Goal: Information Seeking & Learning: Stay updated

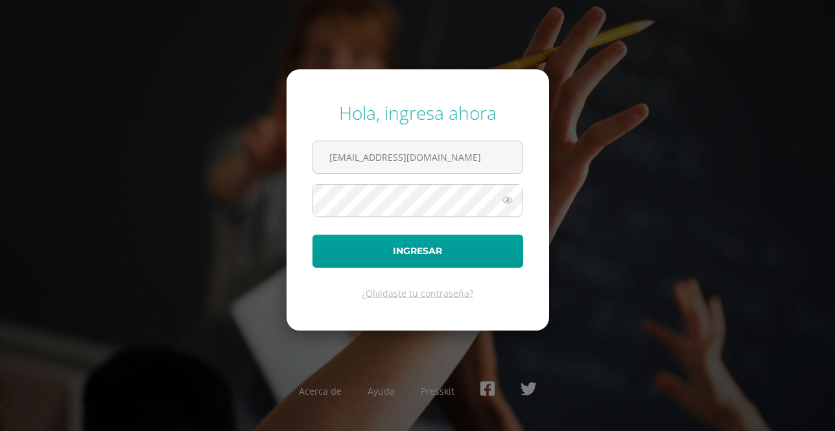
drag, startPoint x: 447, startPoint y: 152, endPoint x: 204, endPoint y: 152, distance: 243.2
click at [204, 152] on div "Hola, ingresa ahora jmbmancilla@gmail.com Ingresar ¿Olvidaste tu contraseña? Ac…" at bounding box center [417, 215] width 835 height 250
type input "r.mancilla.2ddb@gmail.com"
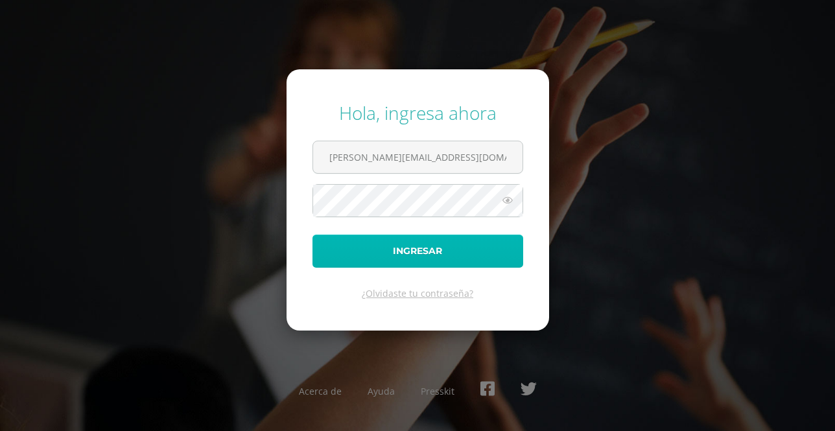
click at [424, 254] on button "Ingresar" at bounding box center [418, 251] width 211 height 33
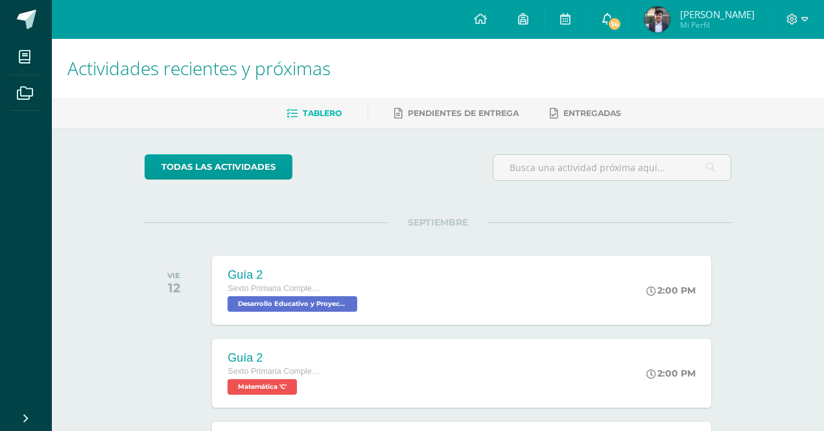
click at [602, 18] on link "14" at bounding box center [608, 19] width 42 height 39
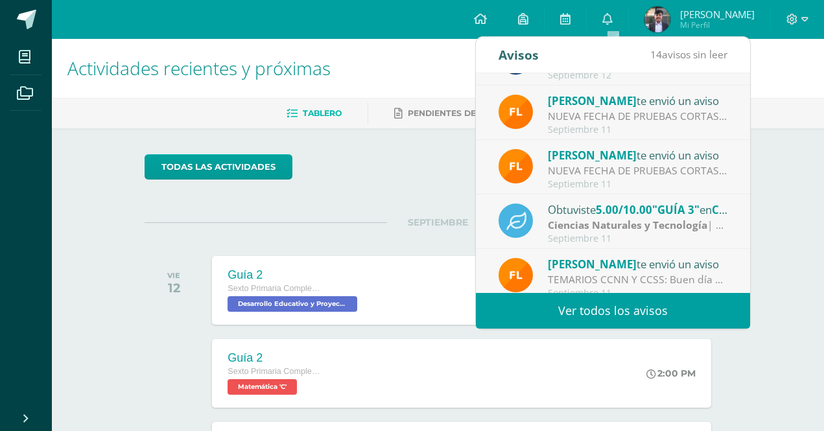
scroll to position [216, 0]
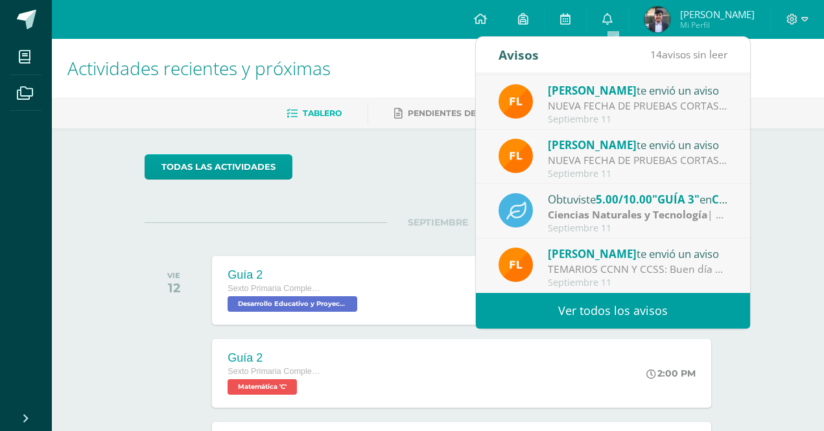
click at [573, 304] on link "Ver todos los avisos" at bounding box center [613, 311] width 274 height 36
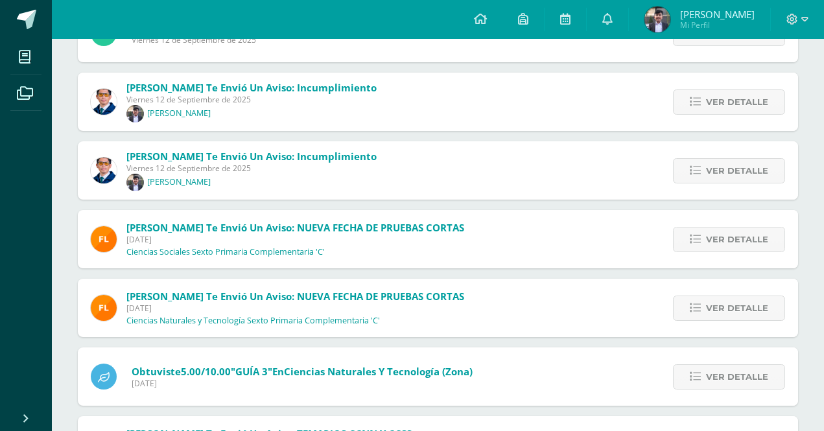
scroll to position [259, 0]
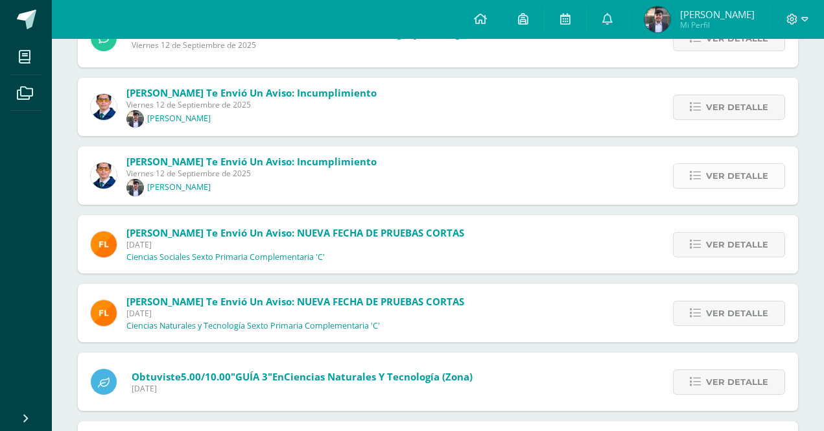
click at [689, 186] on link "Ver detalle" at bounding box center [729, 175] width 112 height 25
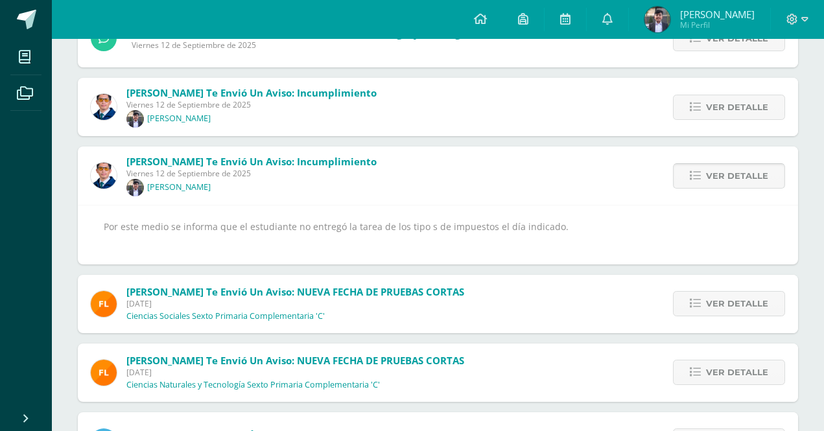
click at [689, 186] on link "Ver detalle" at bounding box center [729, 175] width 112 height 25
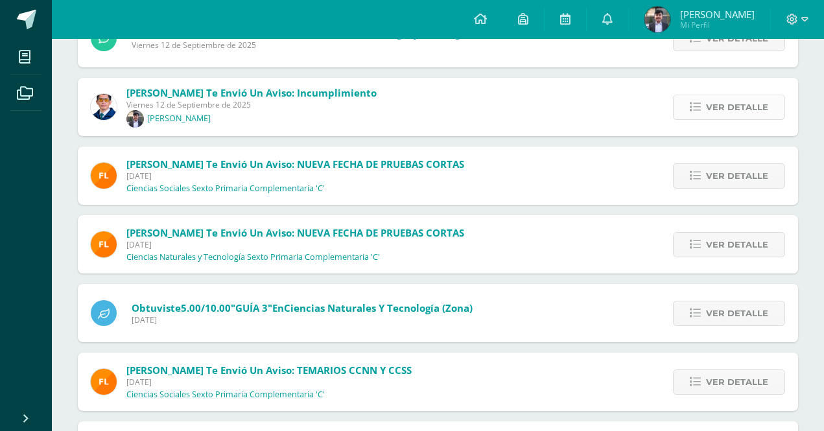
click at [689, 115] on link "Ver detalle" at bounding box center [729, 107] width 112 height 25
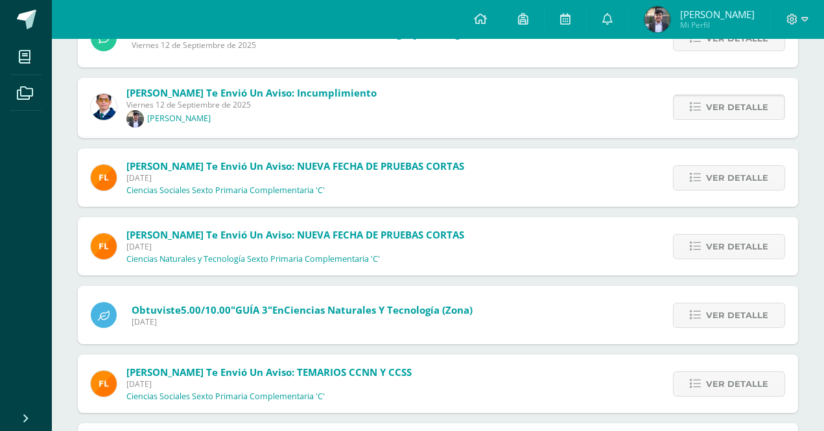
click at [689, 115] on link "Ver detalle" at bounding box center [729, 107] width 112 height 25
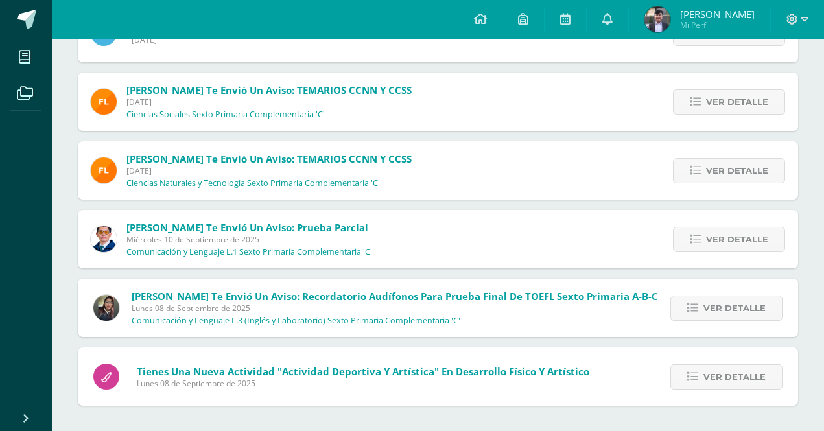
scroll to position [471, 0]
click at [734, 307] on span "Ver detalle" at bounding box center [735, 308] width 62 height 24
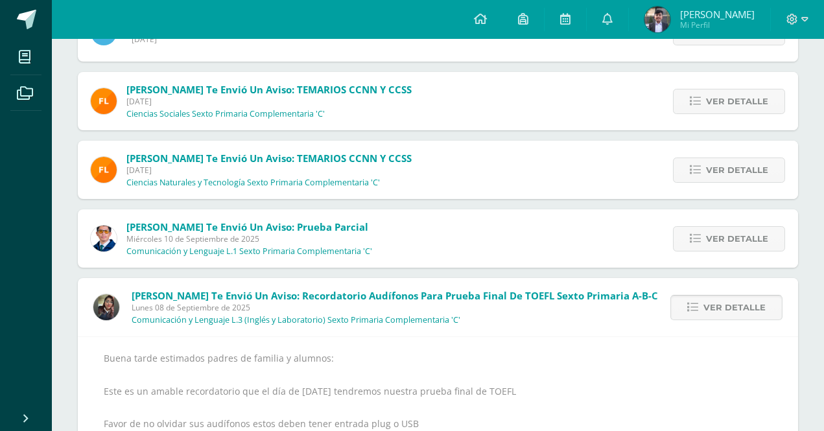
click at [734, 307] on span "Ver detalle" at bounding box center [735, 308] width 62 height 24
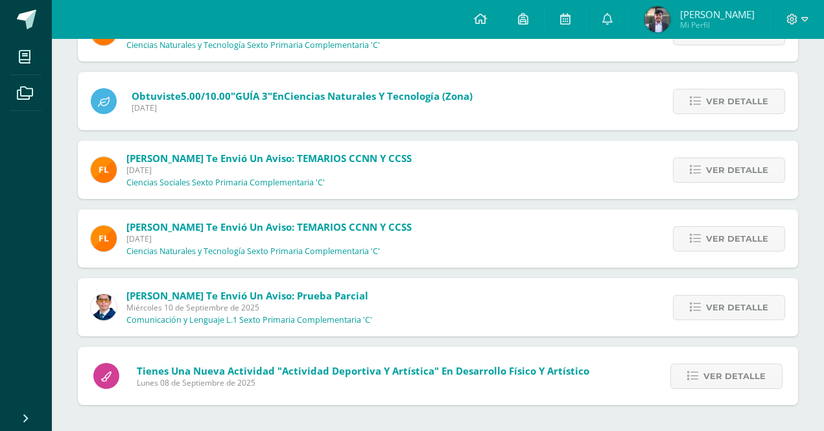
click at [734, 307] on span "Ver detalle" at bounding box center [737, 308] width 62 height 24
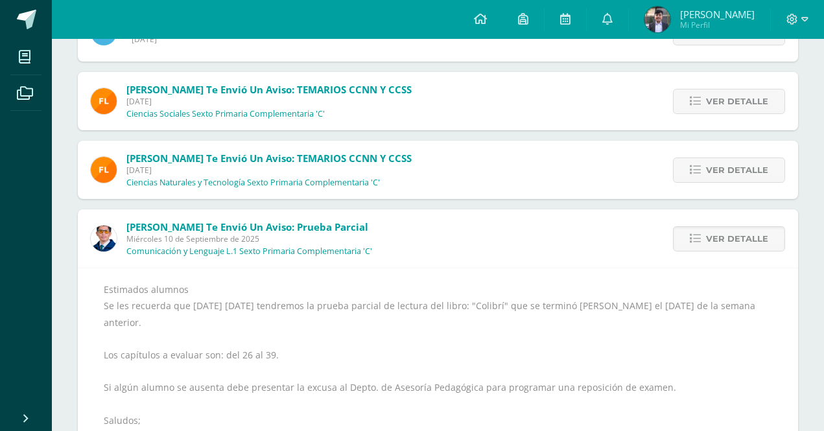
click at [734, 307] on div "Estimados alumnos Se les recuerda que [DATE] [DATE] tendremos la prueba parcial…" at bounding box center [438, 371] width 669 height 180
click at [724, 241] on span "Ver detalle" at bounding box center [737, 239] width 62 height 24
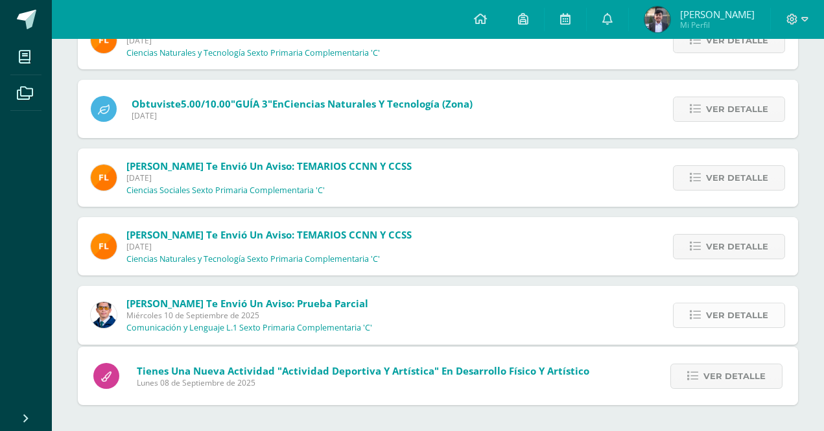
scroll to position [334, 0]
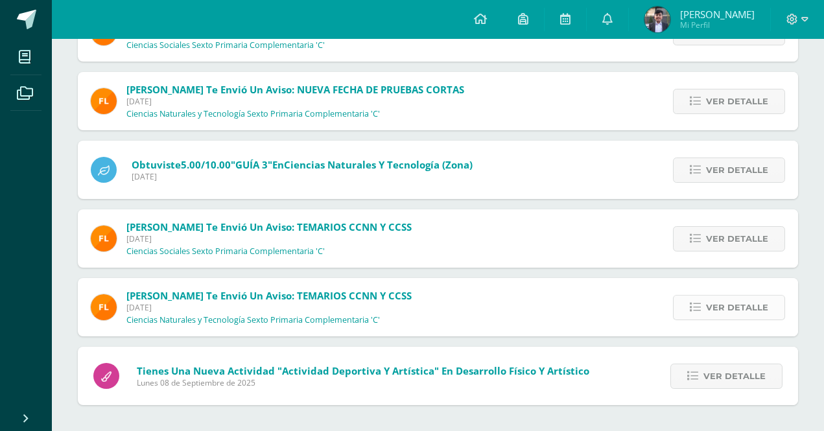
click at [717, 316] on span "Ver detalle" at bounding box center [737, 308] width 62 height 24
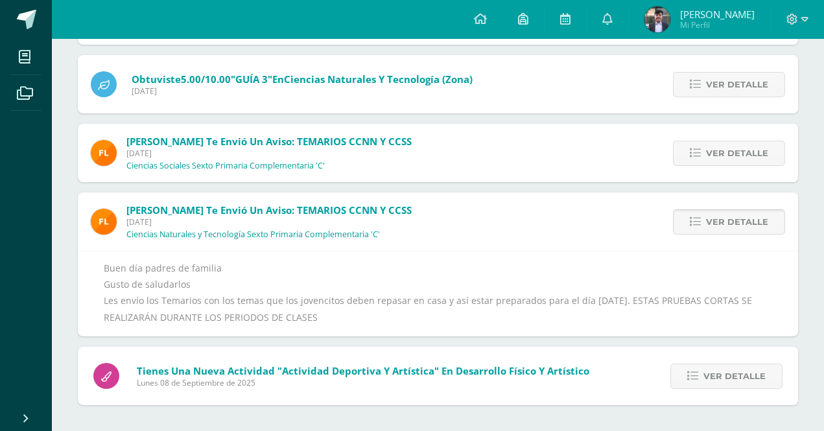
scroll to position [468, 0]
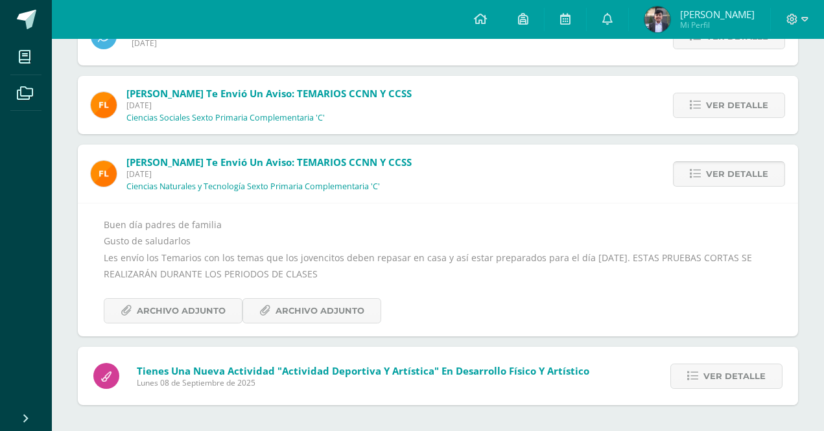
click at [693, 175] on icon at bounding box center [695, 174] width 11 height 11
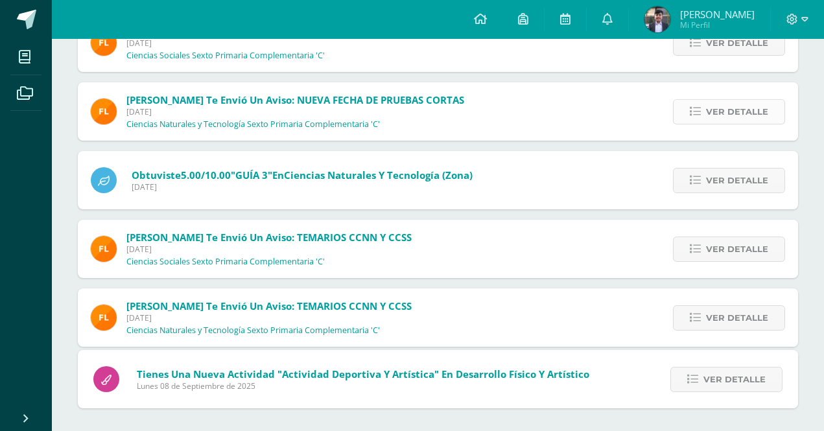
scroll to position [265, 0]
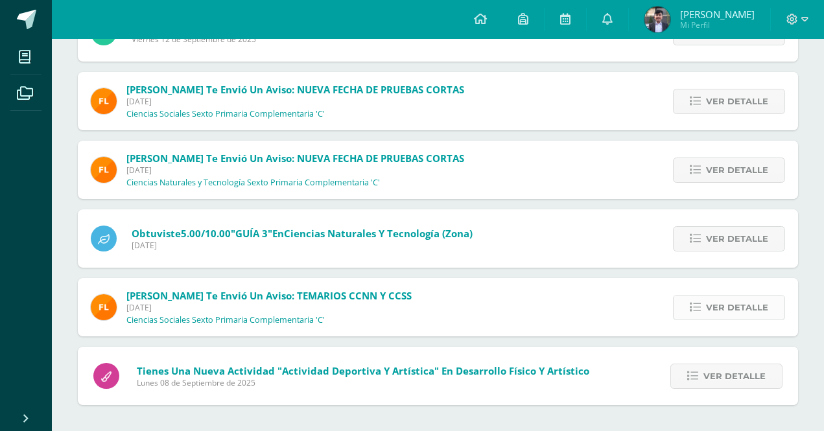
click at [698, 309] on icon at bounding box center [695, 307] width 11 height 11
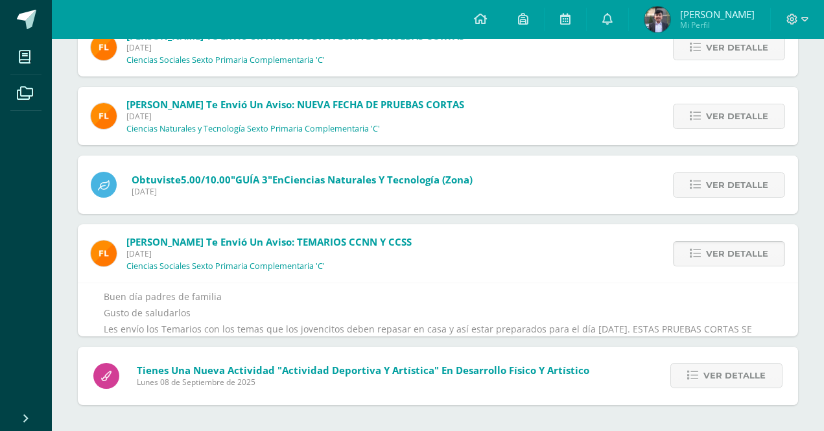
scroll to position [399, 0]
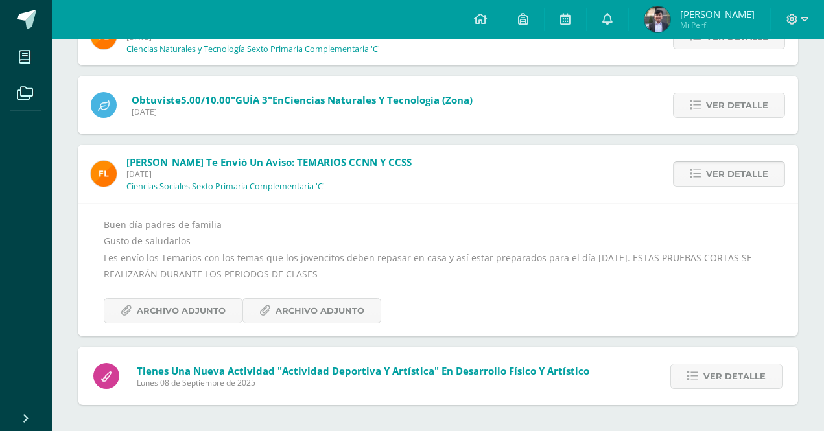
click at [695, 179] on icon at bounding box center [695, 174] width 11 height 11
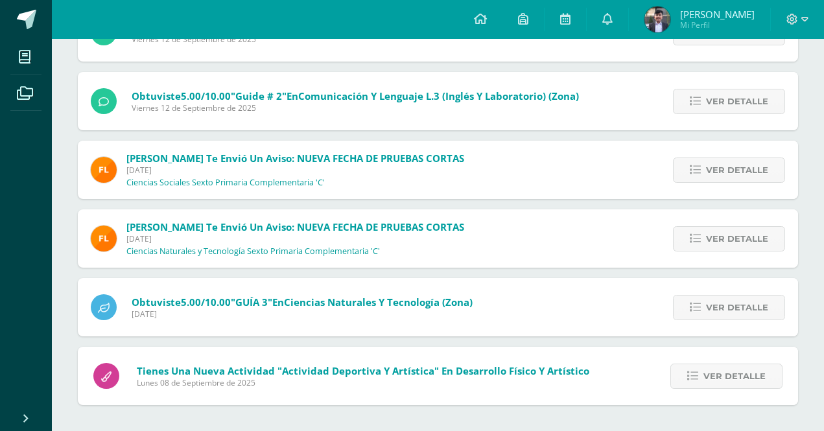
scroll to position [197, 0]
drag, startPoint x: 693, startPoint y: 383, endPoint x: 693, endPoint y: 372, distance: 11.0
click at [693, 372] on link "Ver detalle" at bounding box center [727, 376] width 112 height 25
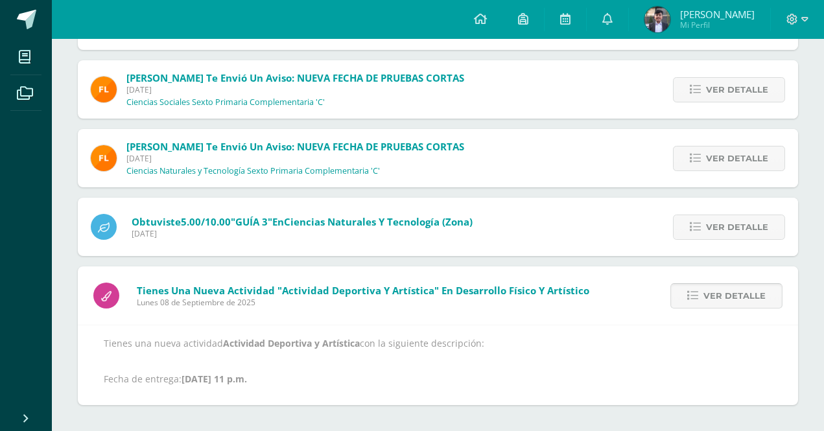
scroll to position [281, 0]
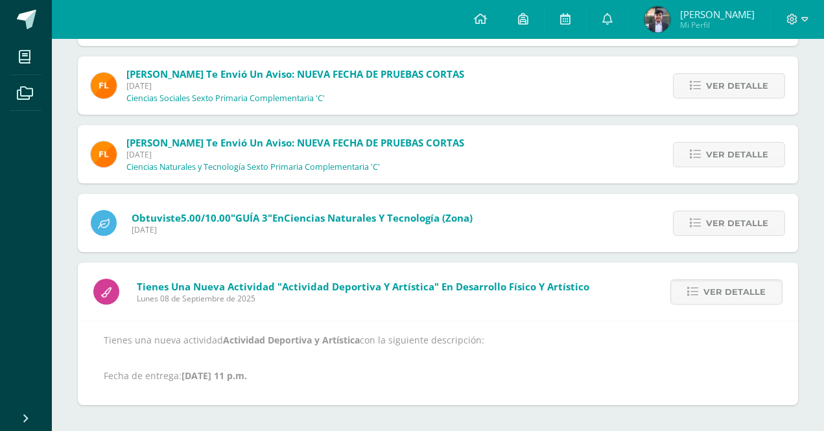
click at [548, 357] on p "Tienes una nueva actividad Actividad Deportiva y Artística con la siguiente des…" at bounding box center [438, 358] width 669 height 47
click at [717, 302] on span "Ver detalle" at bounding box center [735, 292] width 62 height 24
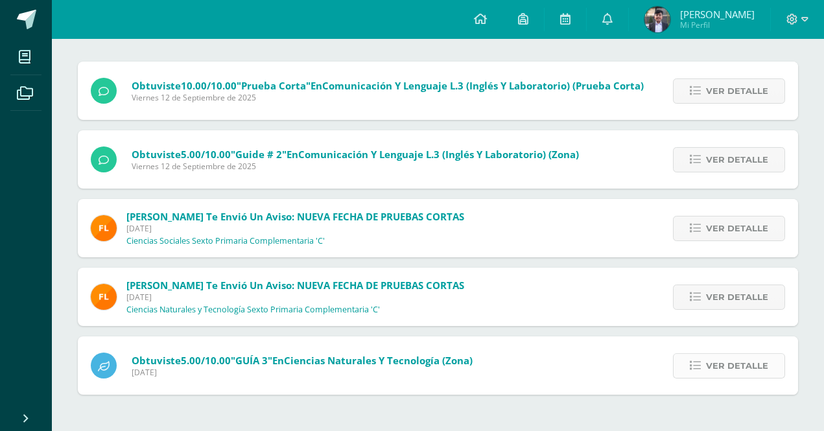
scroll to position [128, 0]
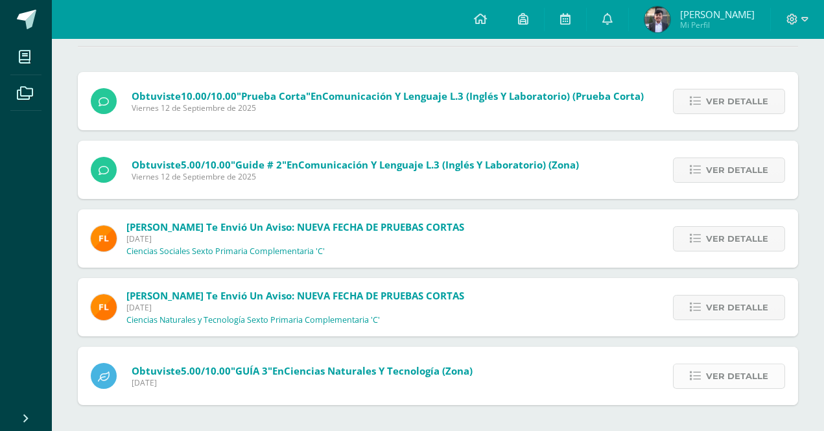
click at [714, 375] on span "Ver detalle" at bounding box center [737, 376] width 62 height 24
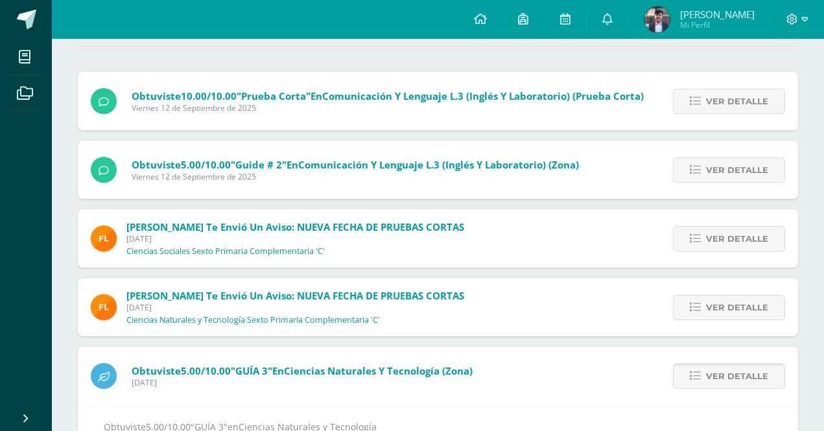
scroll to position [171, 0]
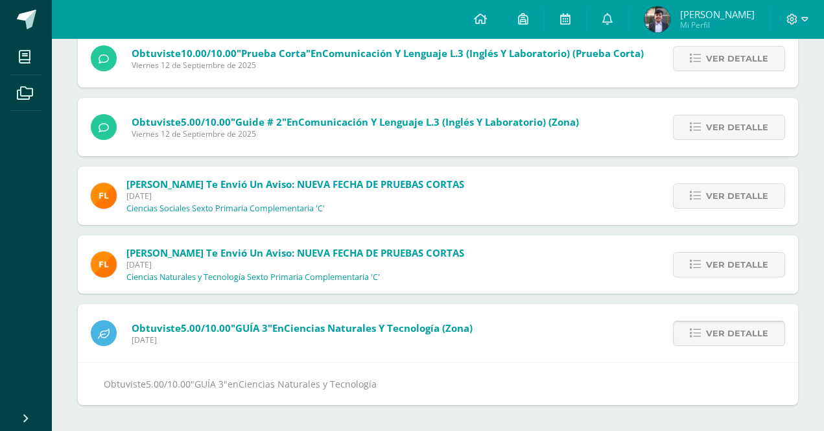
click at [711, 341] on span "Ver detalle" at bounding box center [737, 334] width 62 height 24
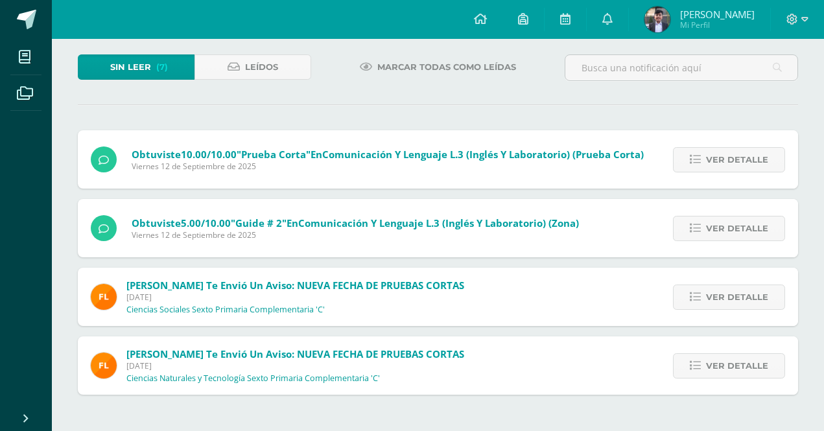
scroll to position [59, 0]
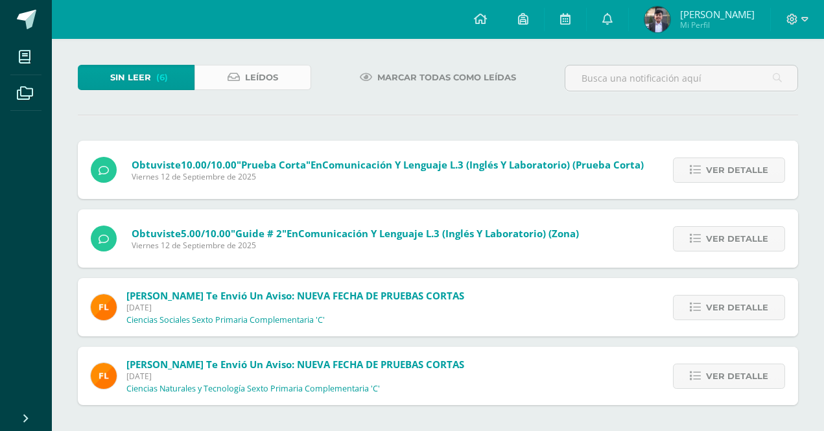
click at [298, 83] on link "Leídos" at bounding box center [253, 77] width 117 height 25
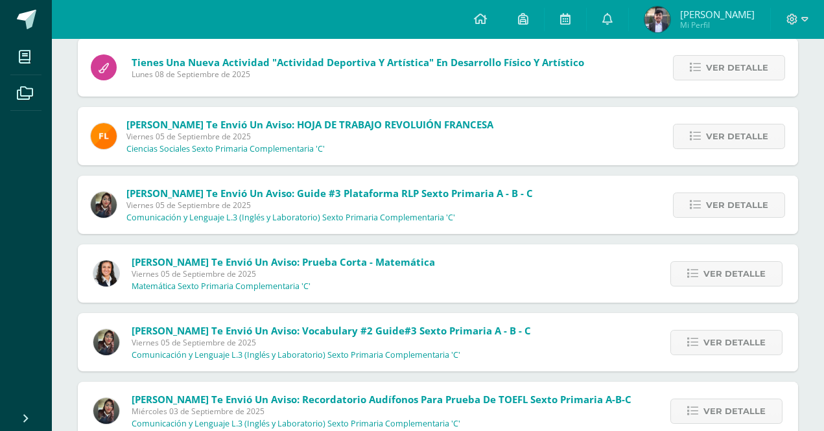
scroll to position [710, 0]
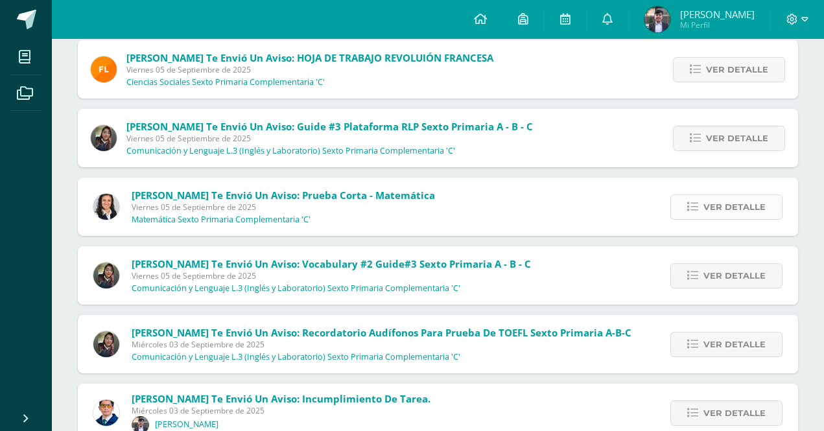
click at [674, 210] on link "Ver detalle" at bounding box center [727, 207] width 112 height 25
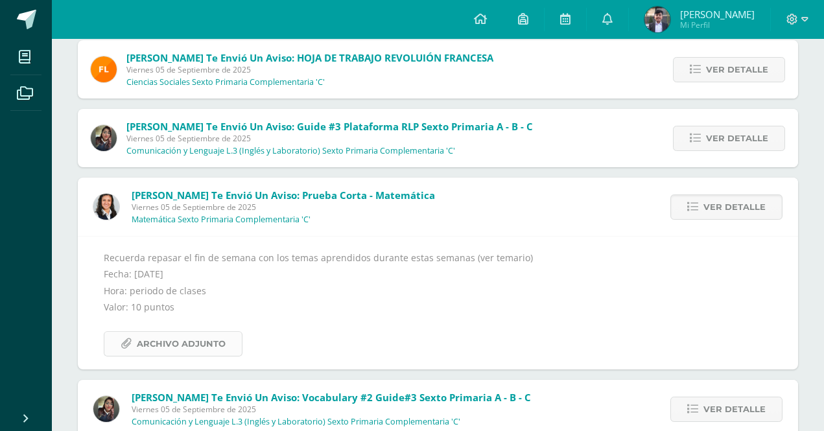
click at [227, 339] on link "Archivo Adjunto" at bounding box center [173, 343] width 139 height 25
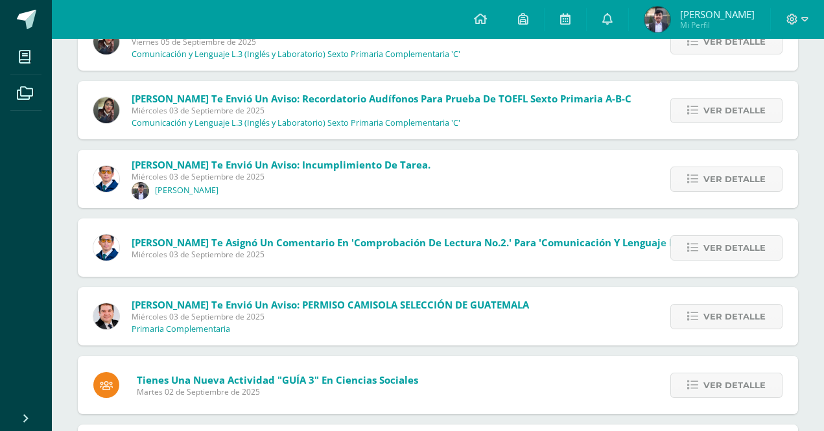
scroll to position [1099, 0]
